Goal: Task Accomplishment & Management: Complete application form

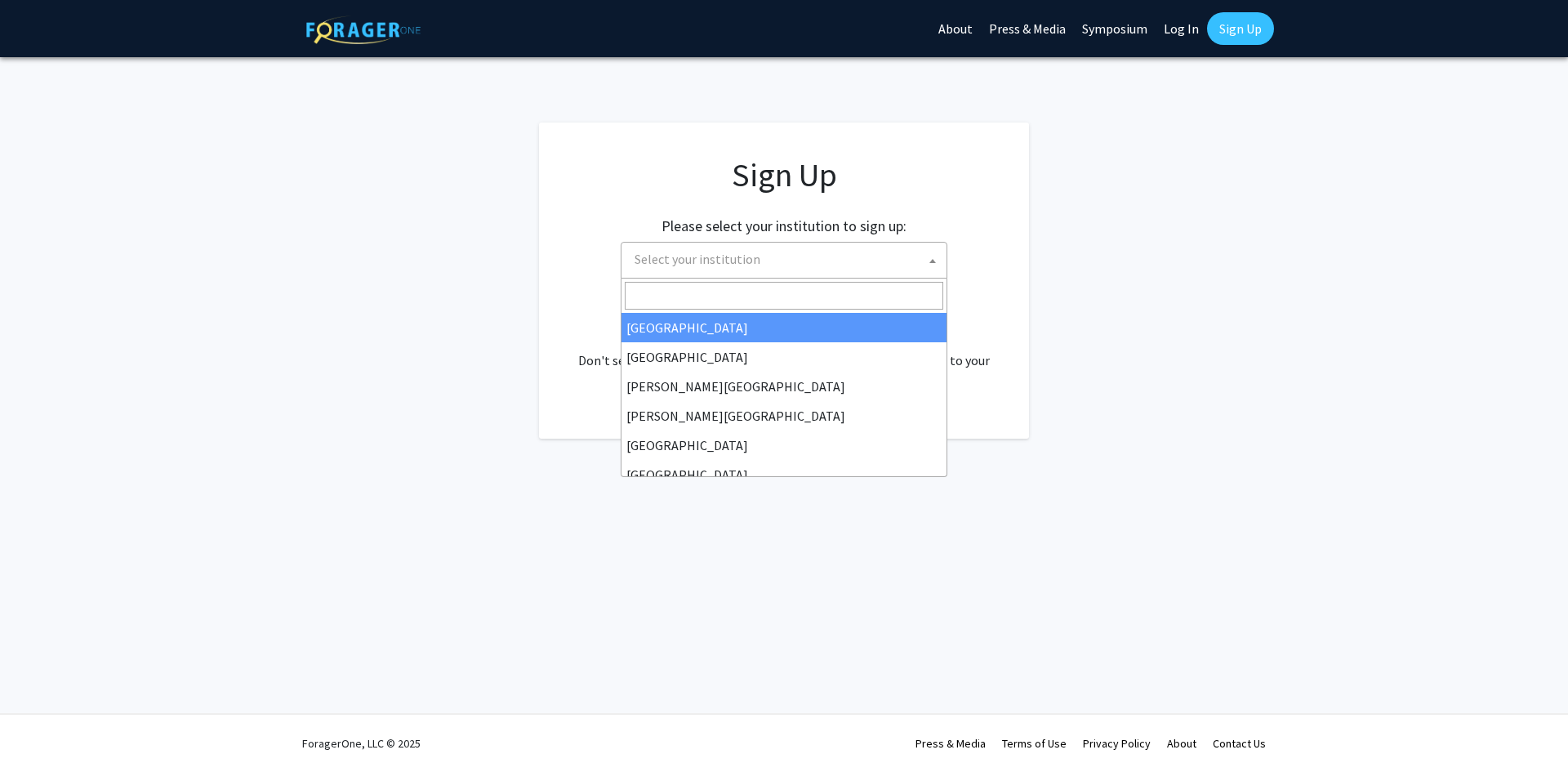
click at [795, 255] on span "Select your institution" at bounding box center [787, 260] width 319 height 34
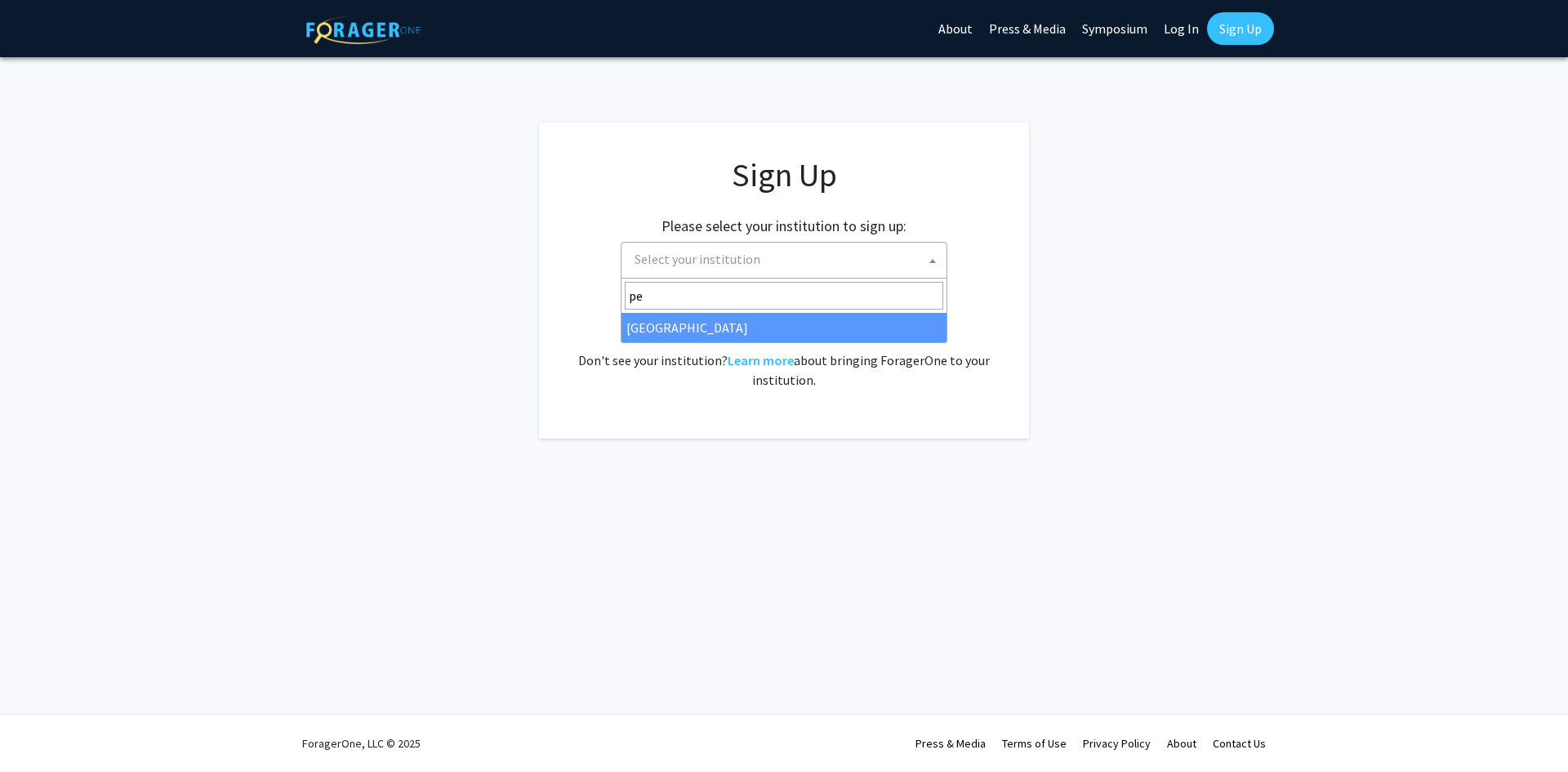
type input "p"
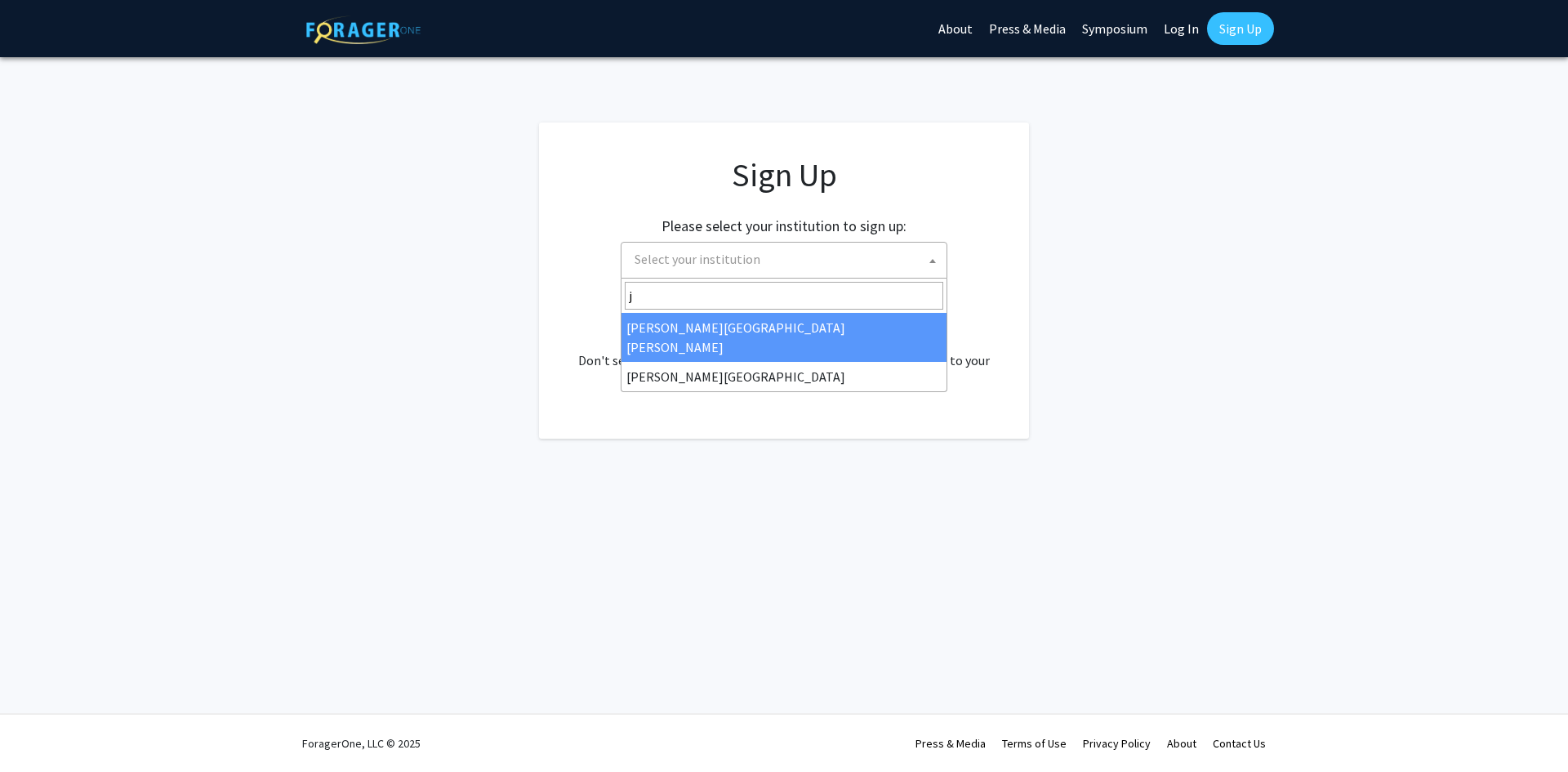
type input "j"
select select "1"
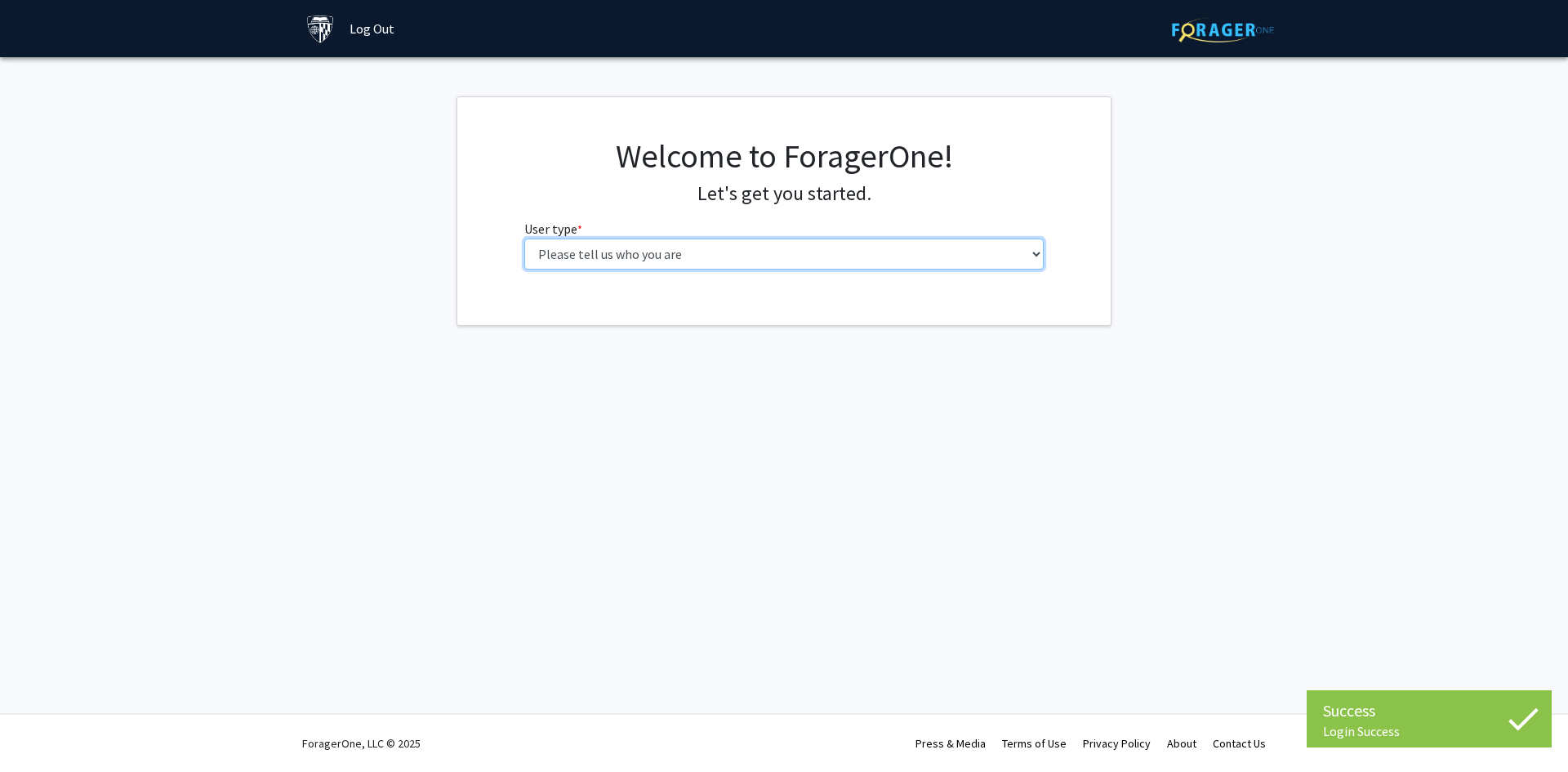
click at [764, 260] on select "Please tell us who you are Undergraduate Student Master's Student Doctoral Cand…" at bounding box center [784, 254] width 520 height 31
select select "2: masters"
click at [524, 238] on select "Please tell us who you are Undergraduate Student Master's Student Doctoral Cand…" at bounding box center [784, 254] width 520 height 31
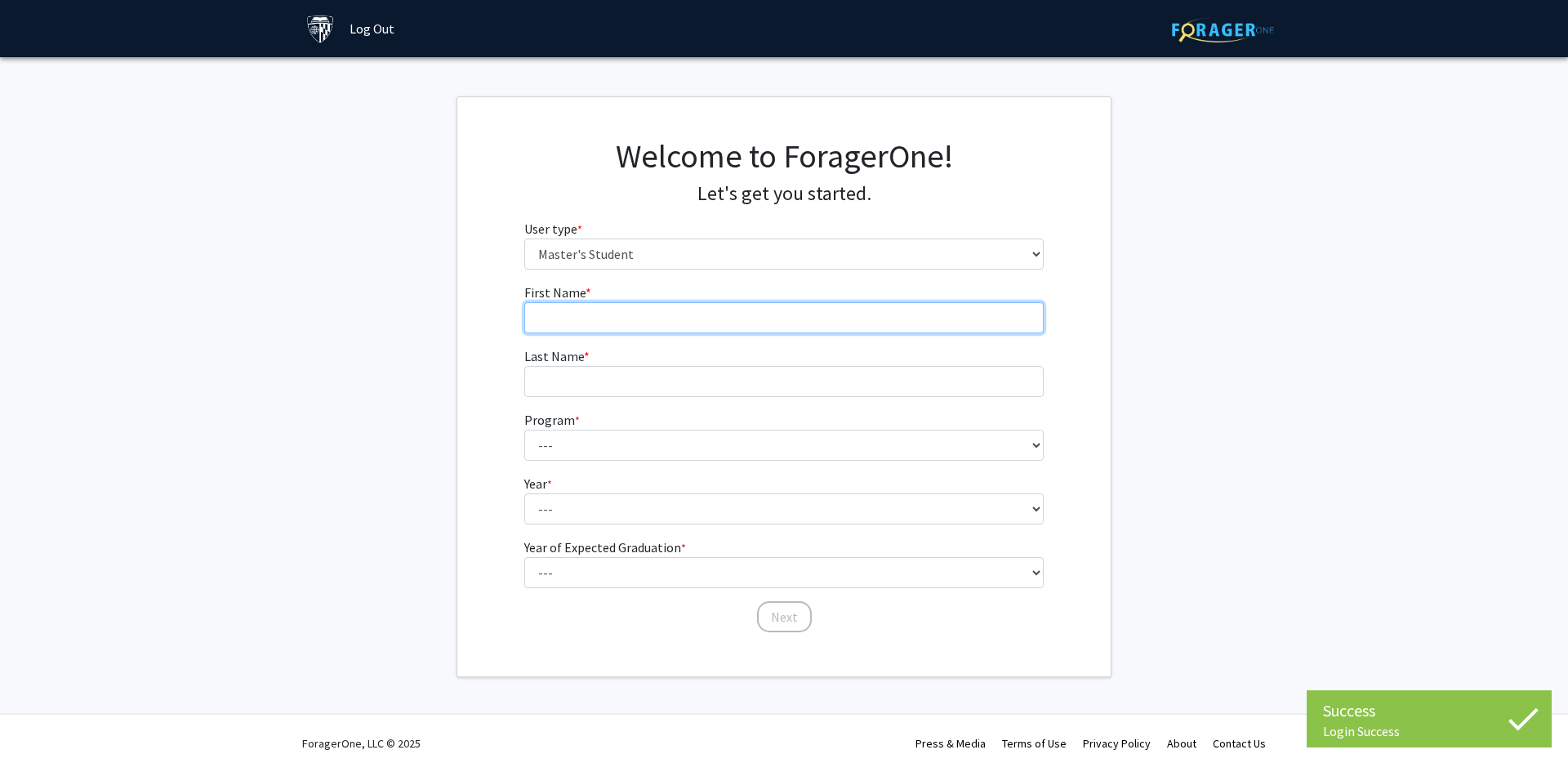
click at [644, 329] on input "First Name * required" at bounding box center [784, 317] width 520 height 31
type input "Ukenda"
type input "[PERSON_NAME]"
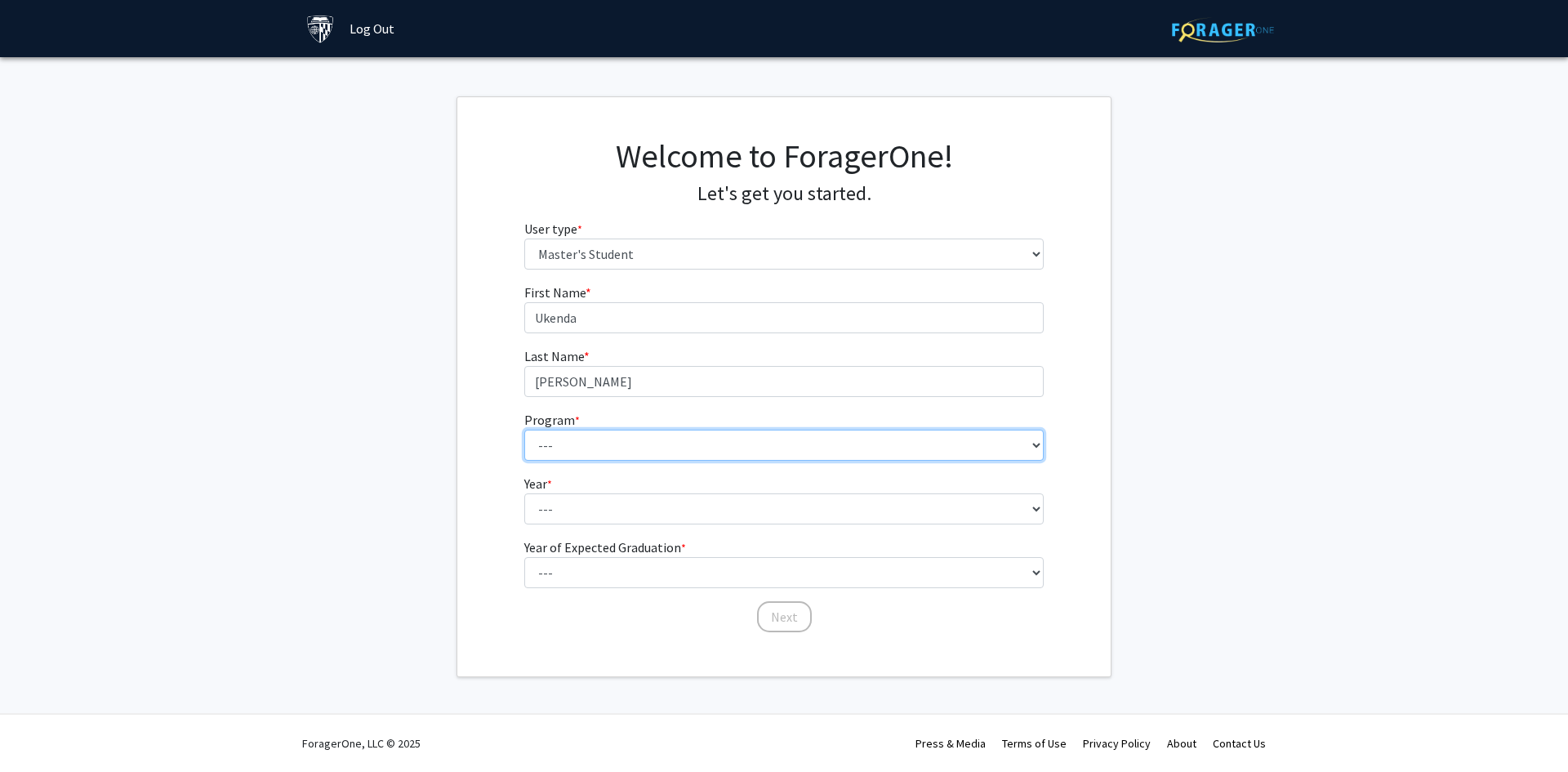
click at [597, 441] on select "--- Anatomy Education Applied and Computational Mathematics Applied Biomedical …" at bounding box center [784, 445] width 520 height 31
select select "38: 27"
click at [524, 430] on select "--- Anatomy Education Applied and Computational Mathematics Applied Biomedical …" at bounding box center [784, 445] width 520 height 31
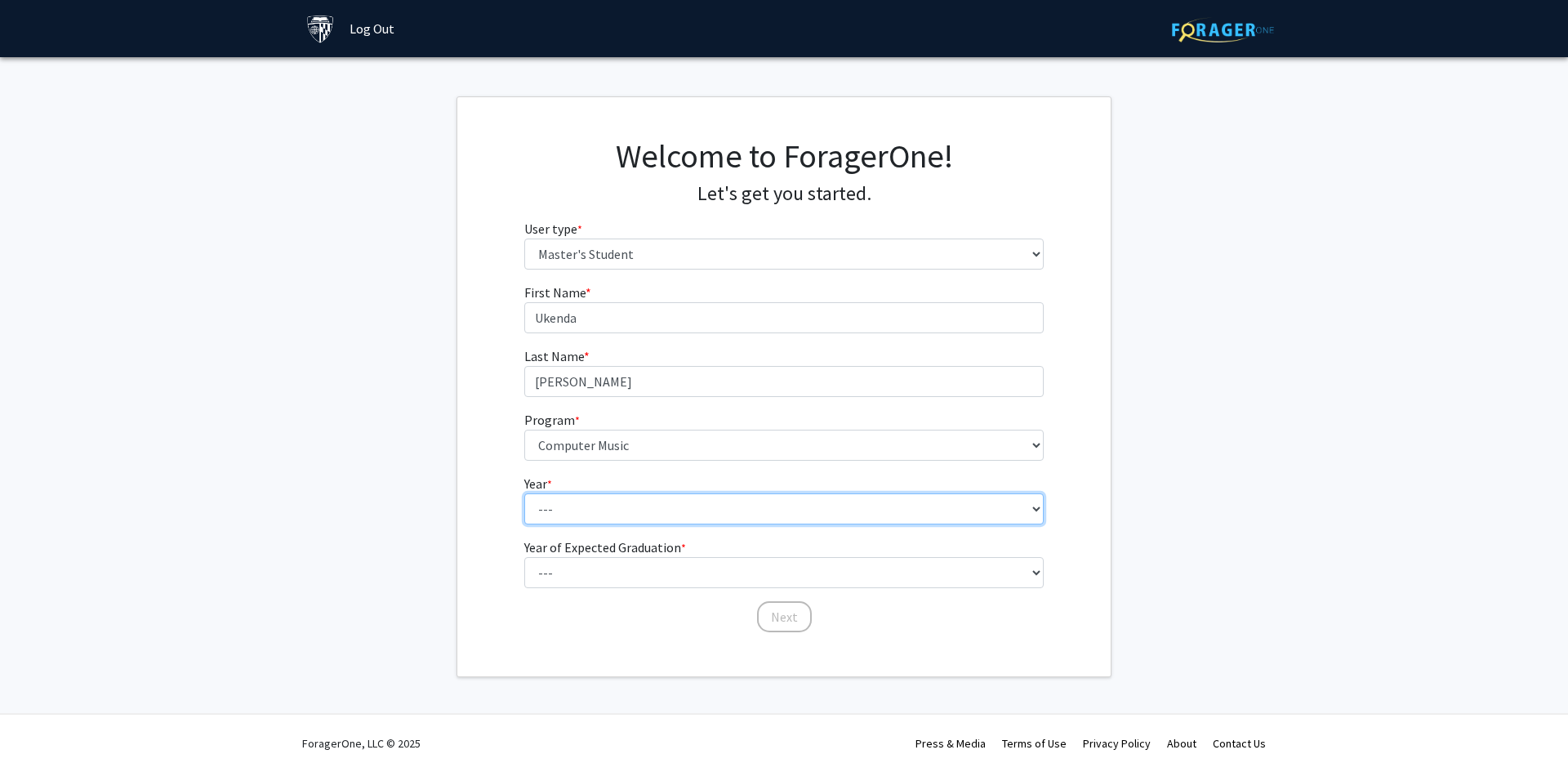
click at [609, 512] on select "--- First Year Second Year" at bounding box center [784, 509] width 520 height 31
select select "1: first_year"
click at [524, 494] on select "--- First Year Second Year" at bounding box center [784, 509] width 520 height 31
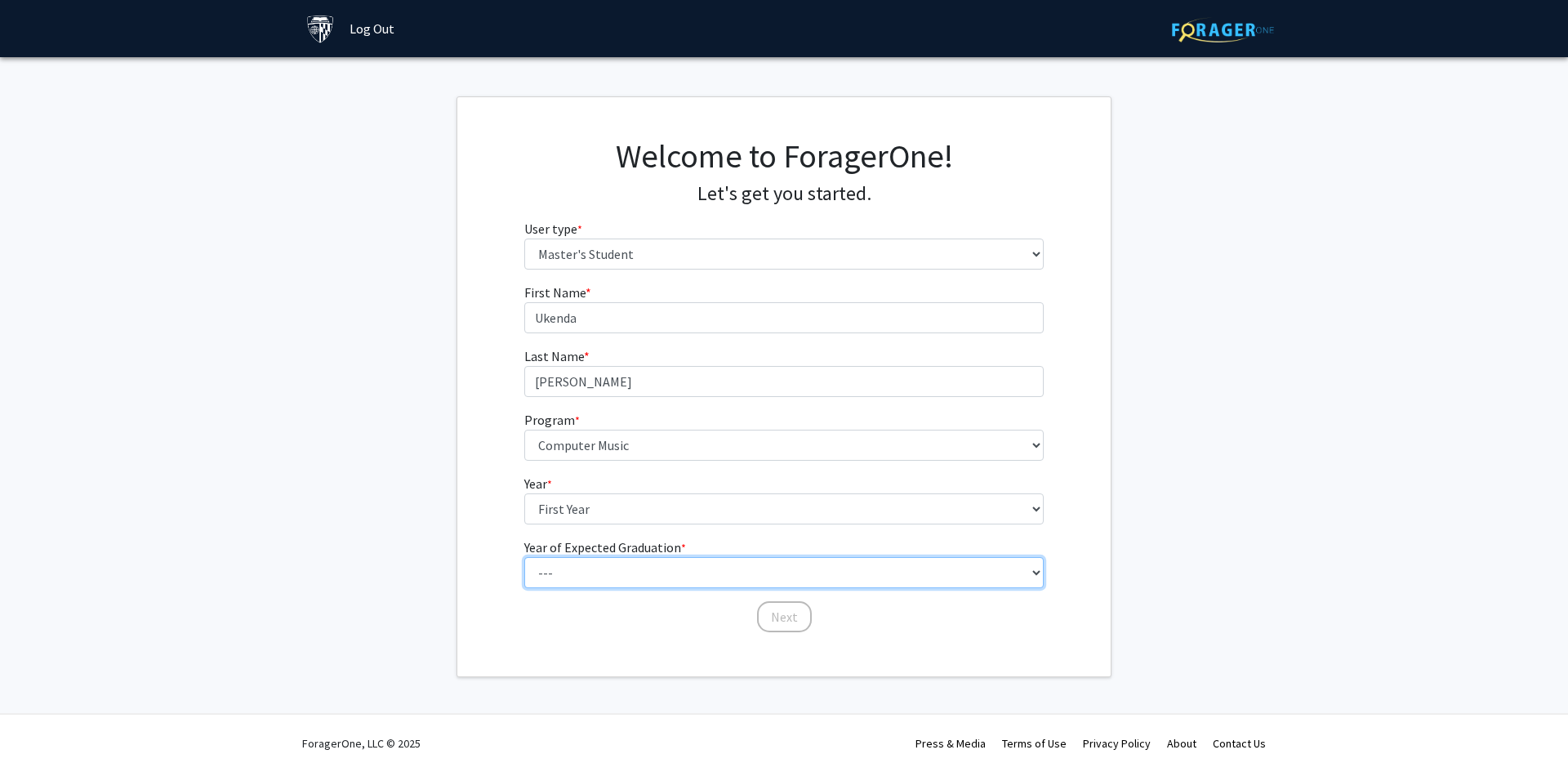
click at [600, 566] on select "--- 2025 2026 2027 2028 2029 2030 2031 2032 2033 2034" at bounding box center [784, 572] width 520 height 31
select select "3: 2027"
click at [524, 557] on select "--- 2025 2026 2027 2028 2029 2030 2031 2032 2033 2034" at bounding box center [784, 572] width 520 height 31
click at [788, 617] on button "Next" at bounding box center [784, 617] width 55 height 31
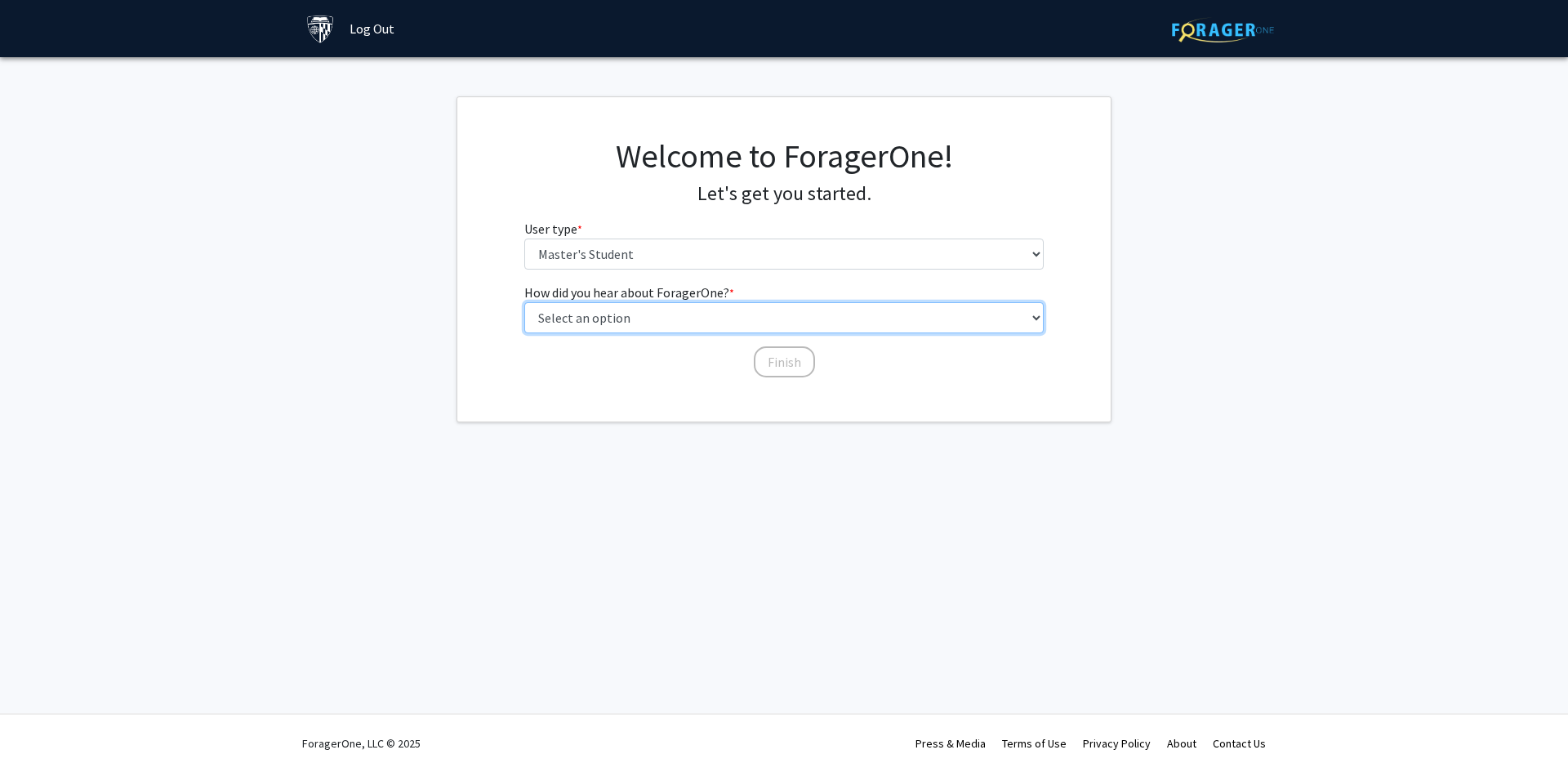
click at [692, 313] on select "Select an option Peer/student recommendation Faculty/staff recommendation Unive…" at bounding box center [784, 317] width 520 height 31
select select "5: other"
click at [524, 302] on select "Select an option Peer/student recommendation Faculty/staff recommendation Unive…" at bounding box center [784, 317] width 520 height 31
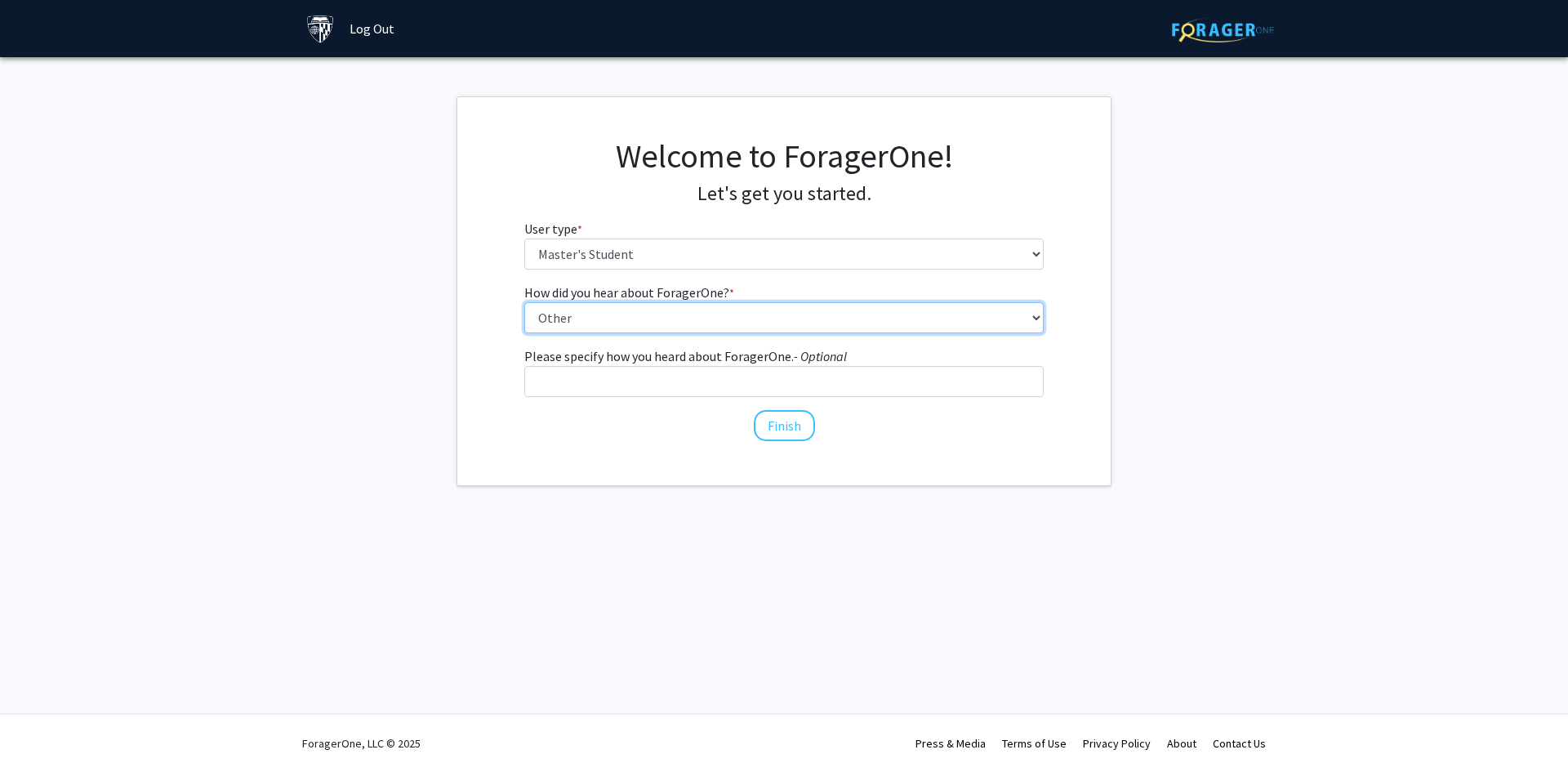
click at [770, 304] on select "Select an option Peer/student recommendation Faculty/staff recommendation Unive…" at bounding box center [784, 317] width 520 height 31
drag, startPoint x: 666, startPoint y: 506, endPoint x: 717, endPoint y: 472, distance: 61.3
click at [667, 506] on div "Skip navigation Log Out Complete your profile × To continue, you need to make s…" at bounding box center [784, 386] width 1568 height 772
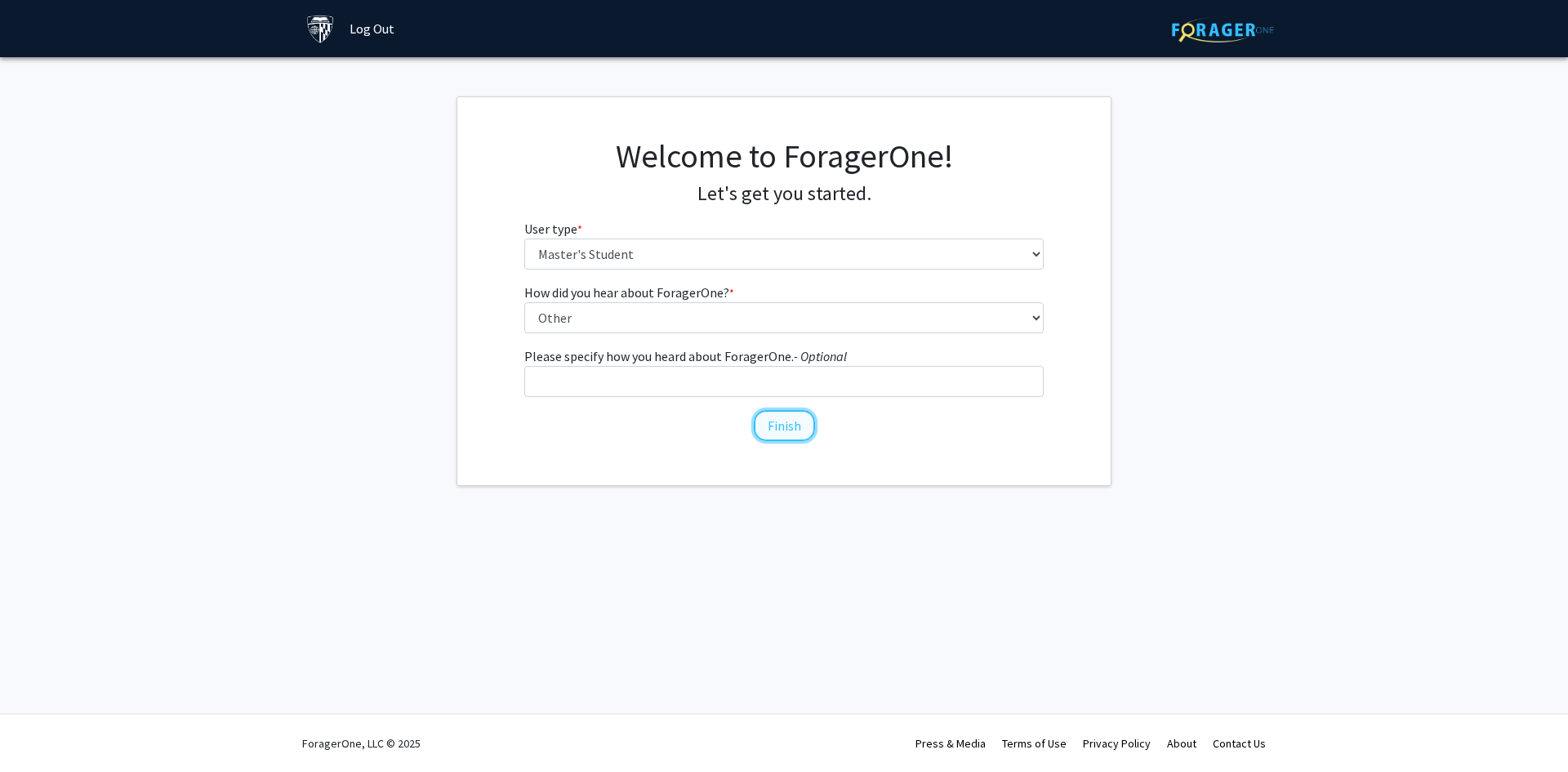
click at [787, 425] on button "Finish" at bounding box center [784, 425] width 61 height 31
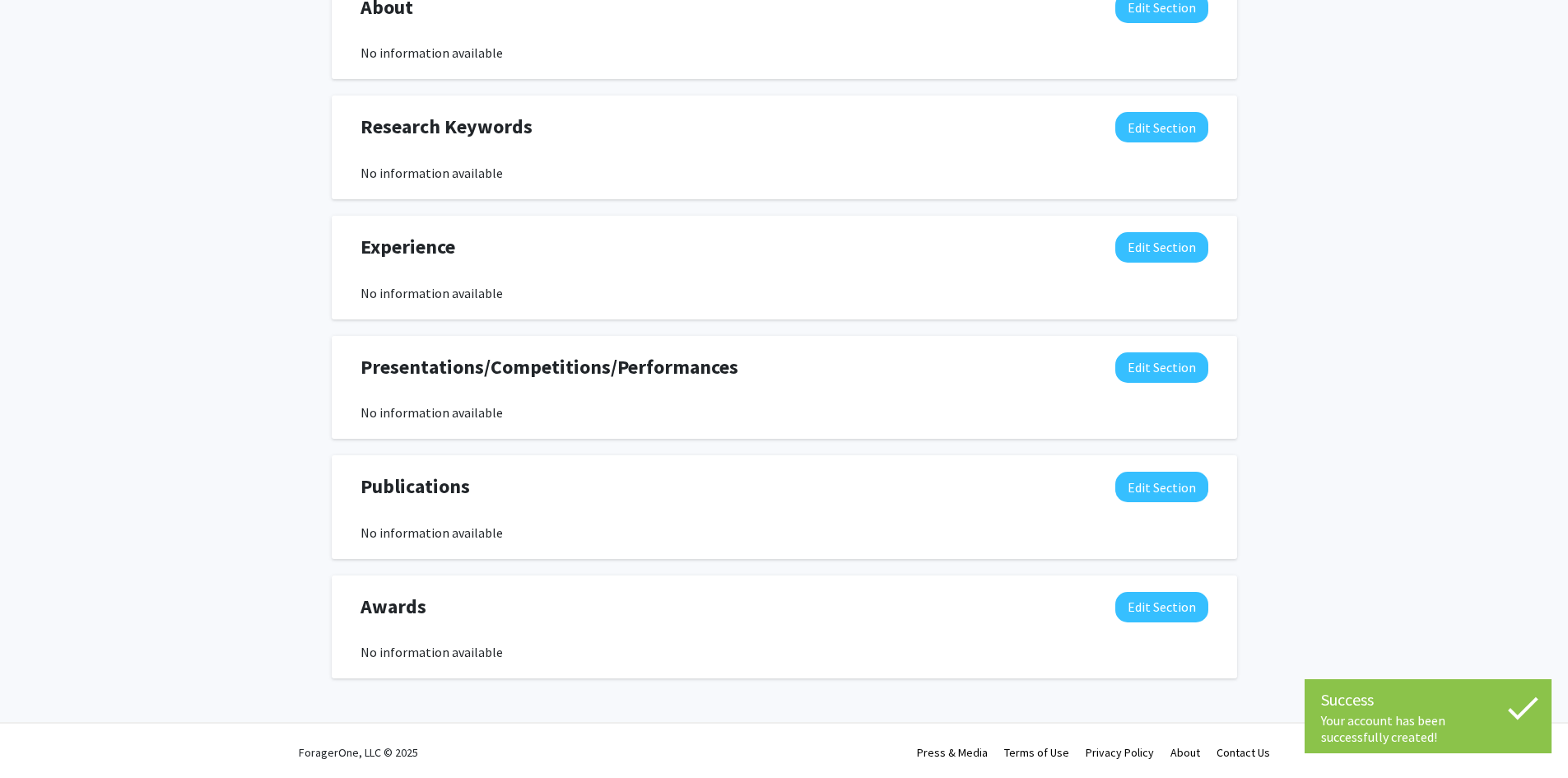
scroll to position [766, 0]
